Goal: Information Seeking & Learning: Learn about a topic

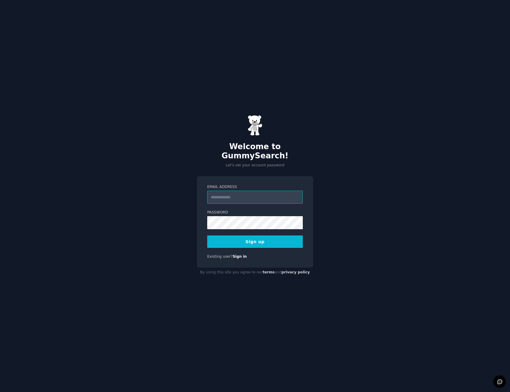
click at [250, 191] on input "Email Address" at bounding box center [255, 197] width 96 height 13
type input "**********"
click at [207, 236] on button "Sign up" at bounding box center [255, 242] width 96 height 12
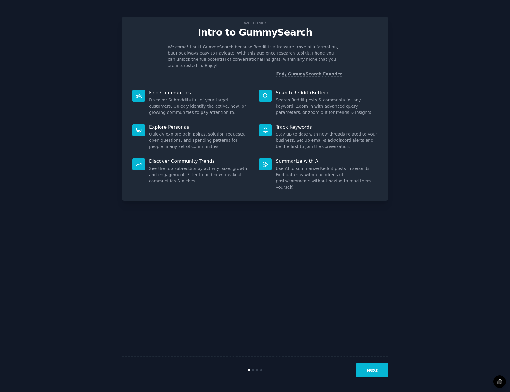
click at [378, 367] on button "Next" at bounding box center [372, 370] width 32 height 15
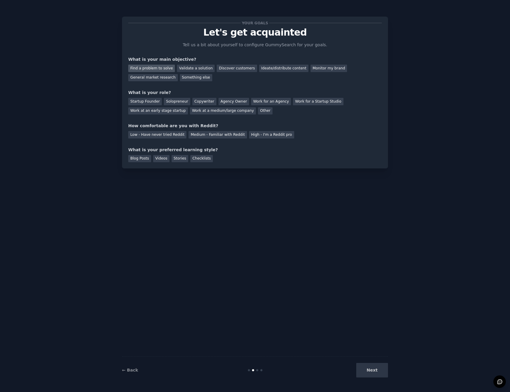
click at [158, 67] on div "Find a problem to solve" at bounding box center [151, 68] width 47 height 7
click at [222, 70] on div "Discover customers" at bounding box center [237, 68] width 40 height 7
click at [193, 70] on div "Validate a solution" at bounding box center [196, 68] width 38 height 7
click at [142, 69] on div "Find a problem to solve" at bounding box center [151, 68] width 47 height 7
click at [221, 135] on div "Medium - Familiar with Reddit" at bounding box center [217, 134] width 58 height 7
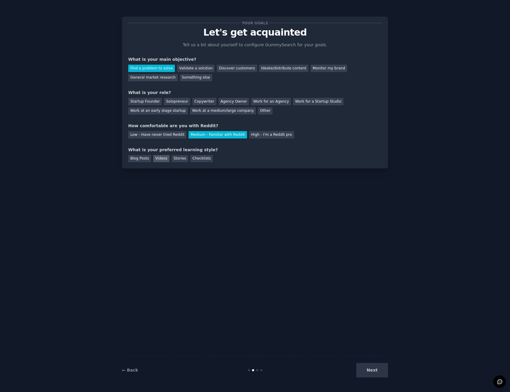
click at [160, 155] on div "Videos" at bounding box center [161, 158] width 16 height 7
click at [164, 105] on div "Solopreneur" at bounding box center [177, 101] width 26 height 7
click at [372, 372] on button "Next" at bounding box center [372, 370] width 32 height 15
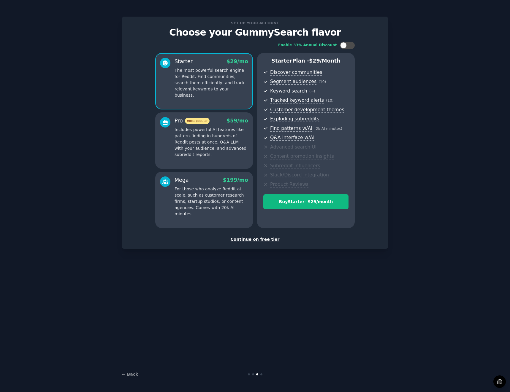
click at [259, 241] on div "Continue on free tier" at bounding box center [254, 240] width 253 height 6
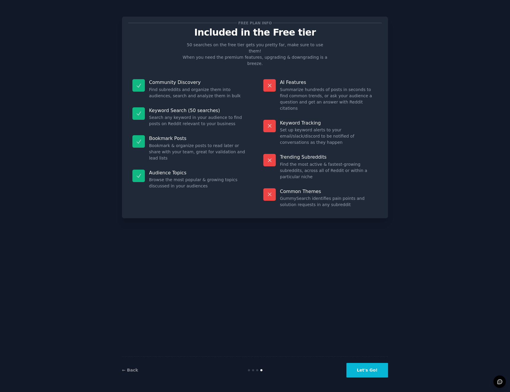
click at [373, 369] on button "Let's Go!" at bounding box center [367, 370] width 42 height 15
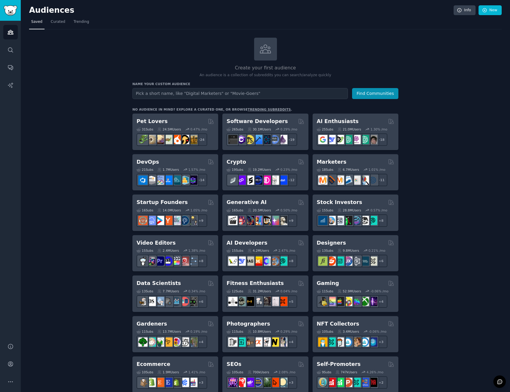
click at [425, 186] on div "Create your first audience An audience is a collection of subreddits you can se…" at bounding box center [265, 361] width 472 height 646
click at [61, 25] on link "Curated" at bounding box center [58, 23] width 19 height 12
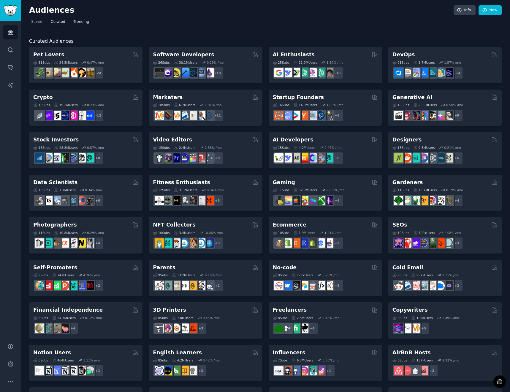
click at [74, 24] on span "Trending" at bounding box center [81, 21] width 15 height 5
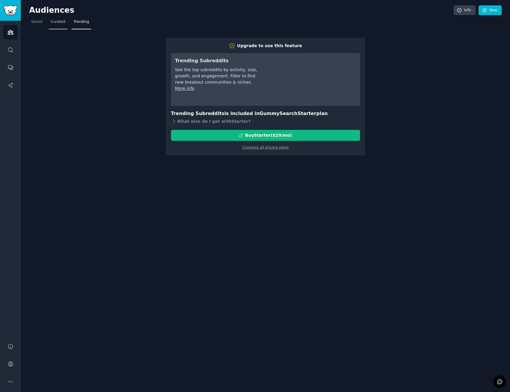
click at [61, 24] on span "Curated" at bounding box center [58, 21] width 15 height 5
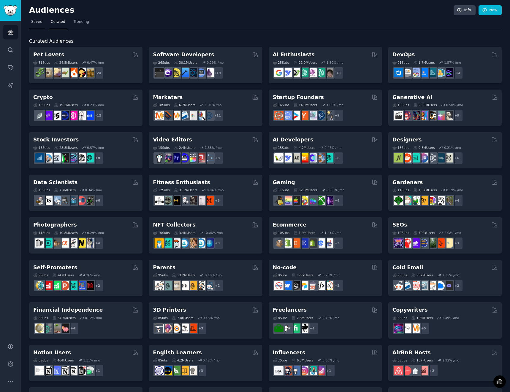
click at [40, 25] on link "Saved" at bounding box center [36, 23] width 15 height 12
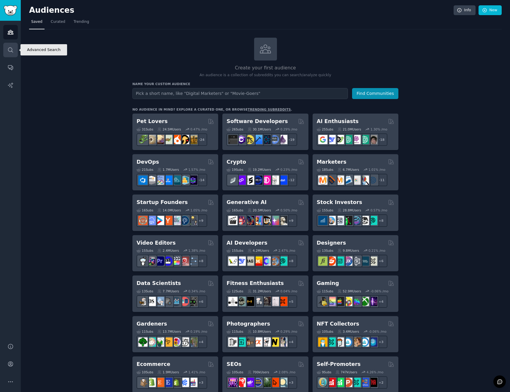
click at [7, 47] on icon "Sidebar" at bounding box center [10, 50] width 6 height 6
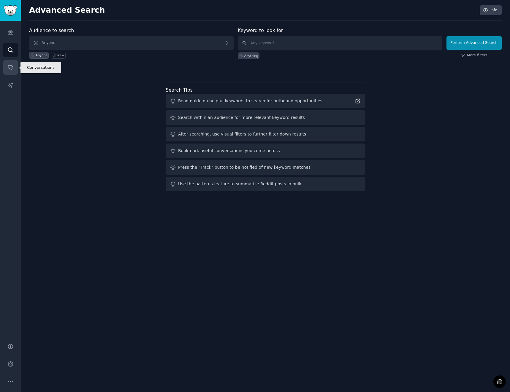
click at [6, 63] on link "Conversations" at bounding box center [10, 67] width 15 height 15
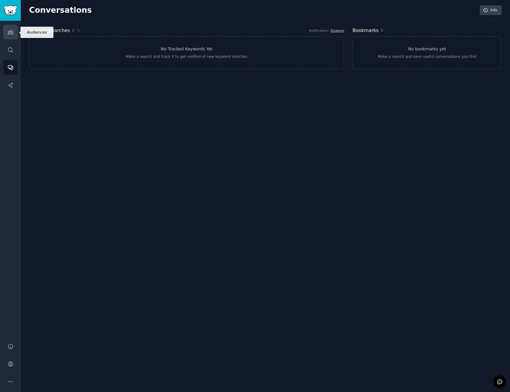
click at [14, 31] on link "Audiences" at bounding box center [10, 32] width 15 height 15
